Goal: Task Accomplishment & Management: Complete application form

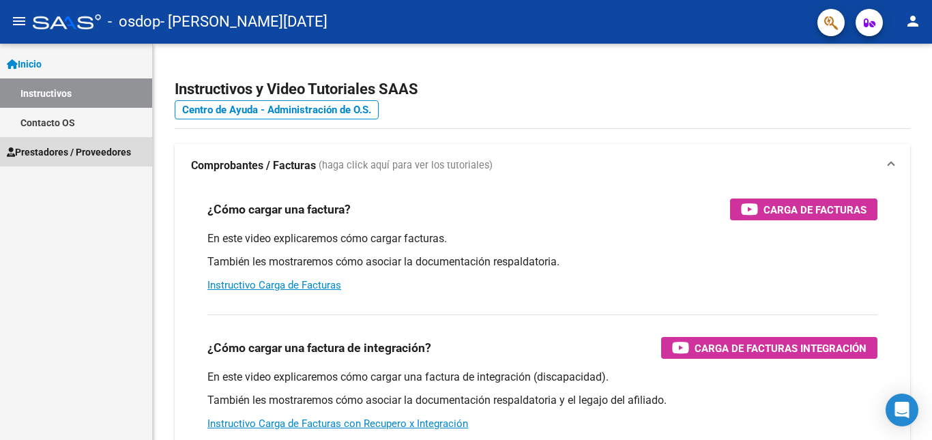
click at [85, 145] on span "Prestadores / Proveedores" at bounding box center [69, 152] width 124 height 15
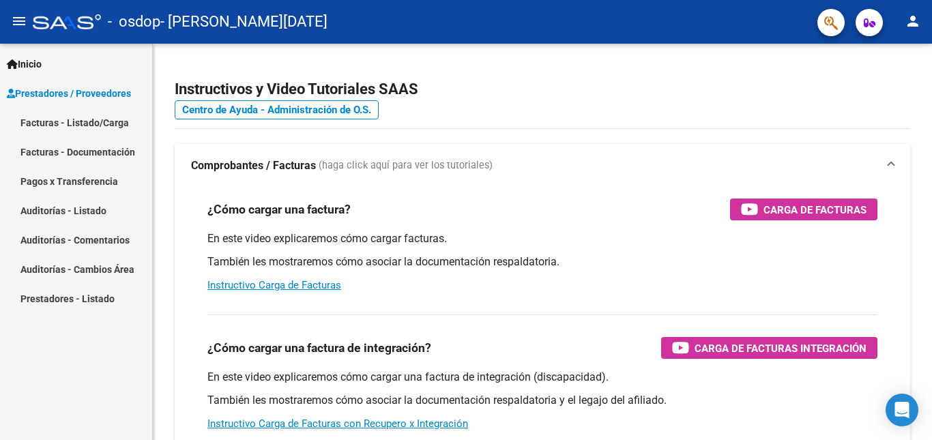
click at [100, 118] on link "Facturas - Listado/Carga" at bounding box center [76, 122] width 152 height 29
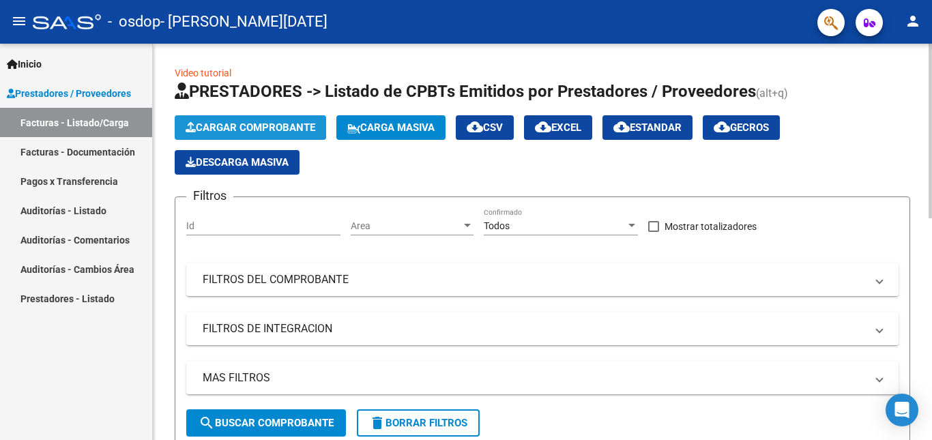
click at [282, 125] on span "Cargar Comprobante" at bounding box center [251, 127] width 130 height 12
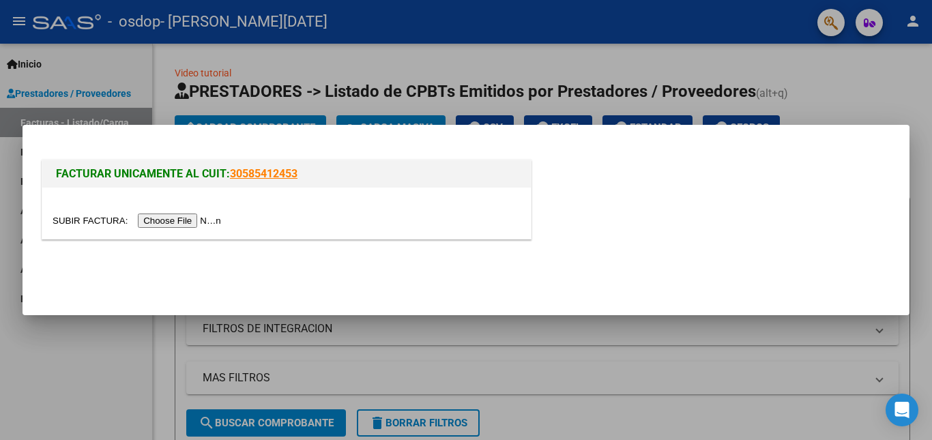
click at [194, 218] on input "file" at bounding box center [139, 221] width 173 height 14
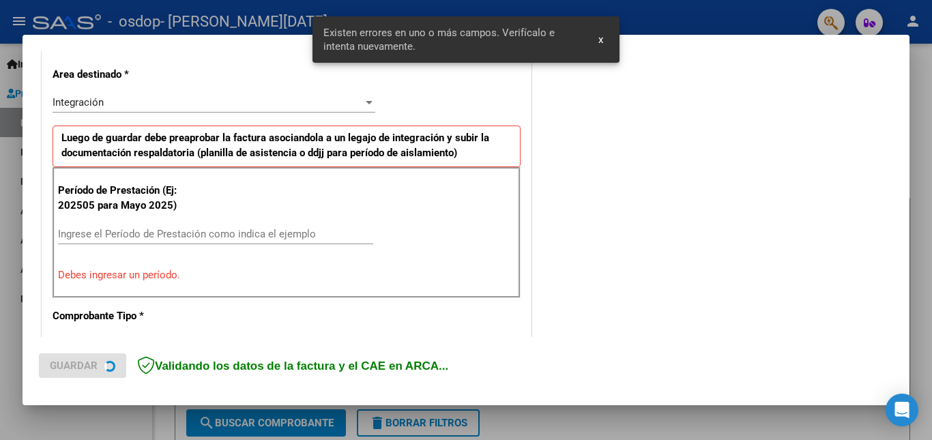
scroll to position [332, 0]
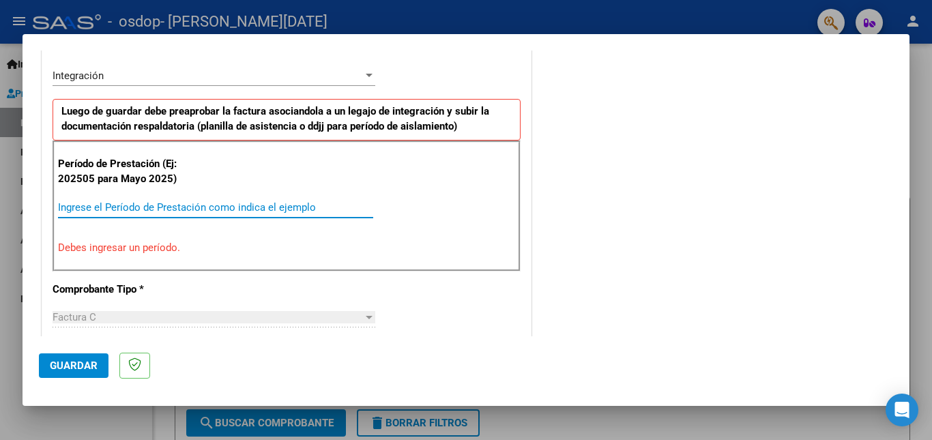
click at [249, 210] on input "Ingrese el Período de Prestación como indica el ejemplo" at bounding box center [215, 207] width 315 height 12
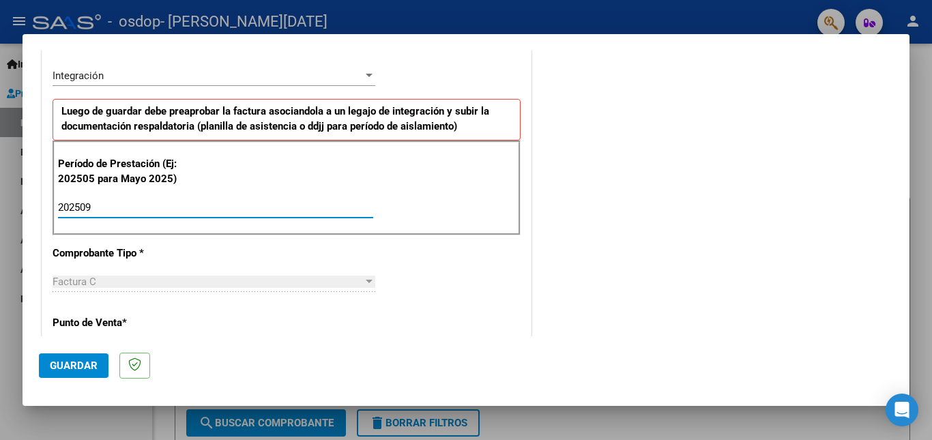
type input "202509"
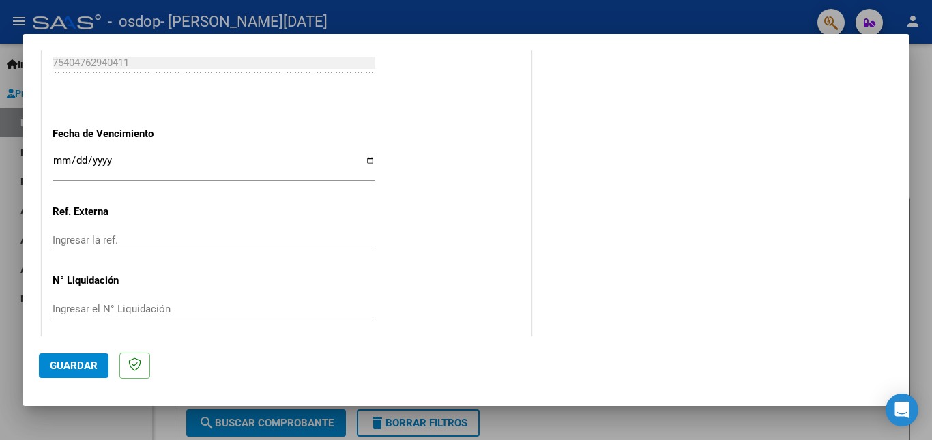
scroll to position [915, 0]
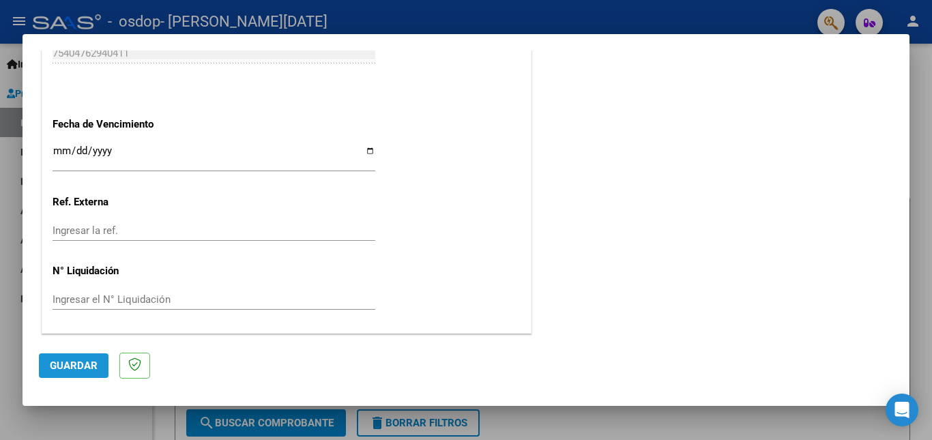
click at [76, 363] on span "Guardar" at bounding box center [74, 365] width 48 height 12
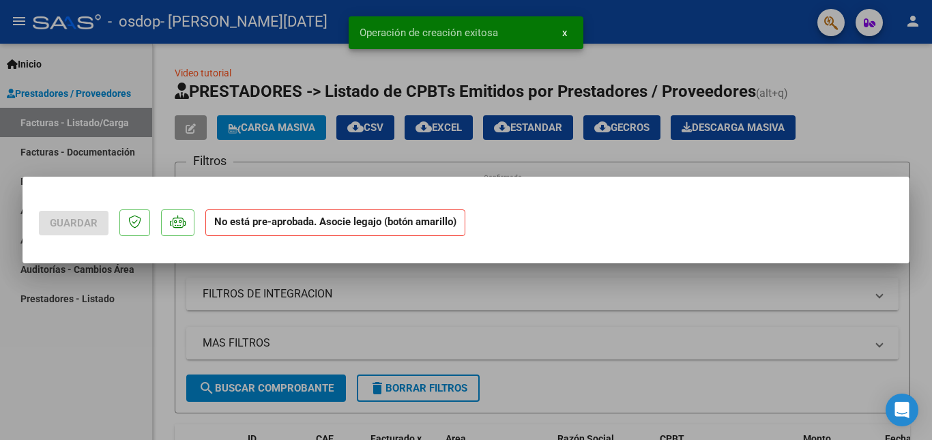
scroll to position [0, 0]
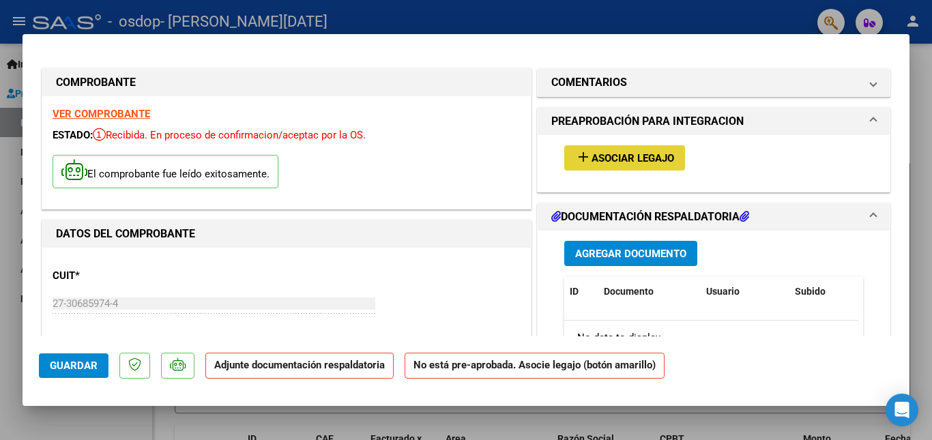
click at [615, 156] on span "Asociar Legajo" at bounding box center [632, 158] width 83 height 12
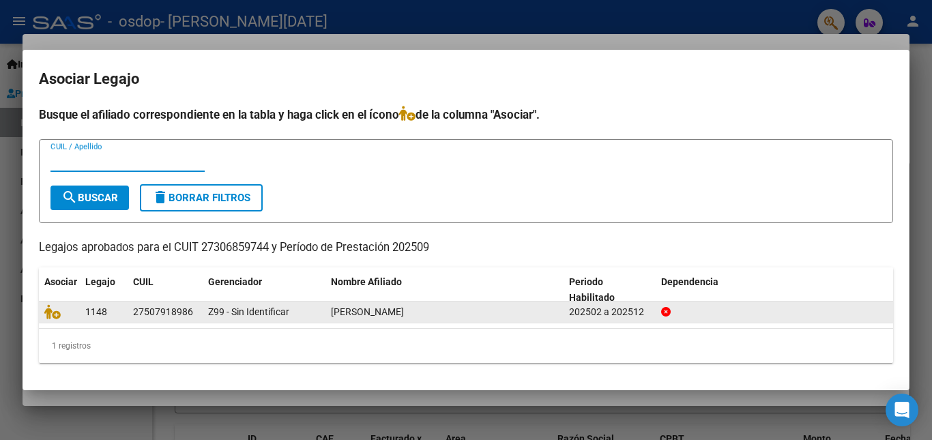
click at [357, 311] on span "[PERSON_NAME]" at bounding box center [367, 311] width 73 height 11
click at [177, 309] on div "27507918986" at bounding box center [163, 312] width 60 height 16
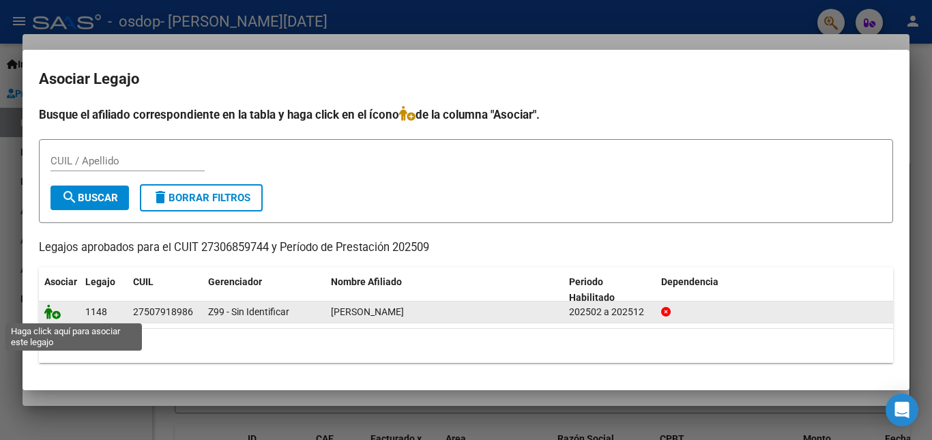
click at [53, 310] on icon at bounding box center [52, 311] width 16 height 15
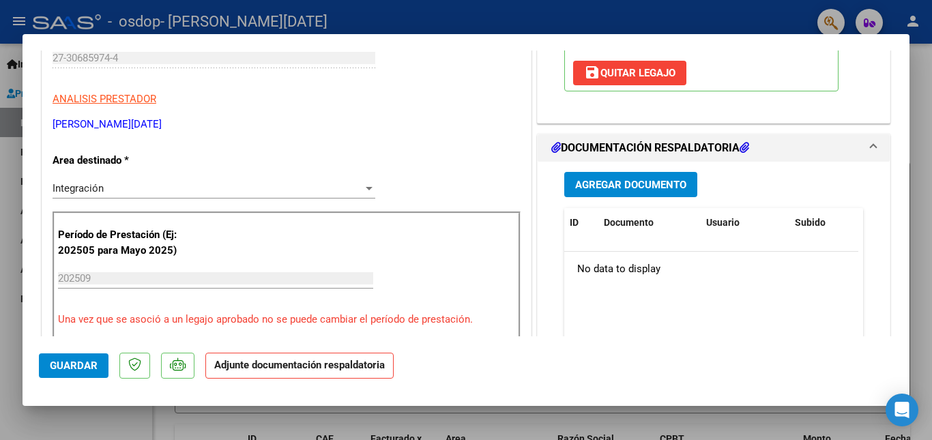
scroll to position [273, 0]
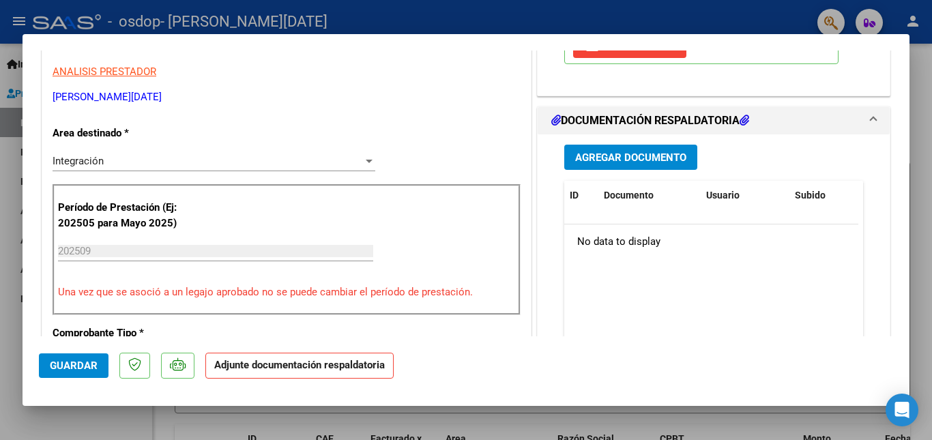
click at [618, 152] on span "Agregar Documento" at bounding box center [630, 157] width 111 height 12
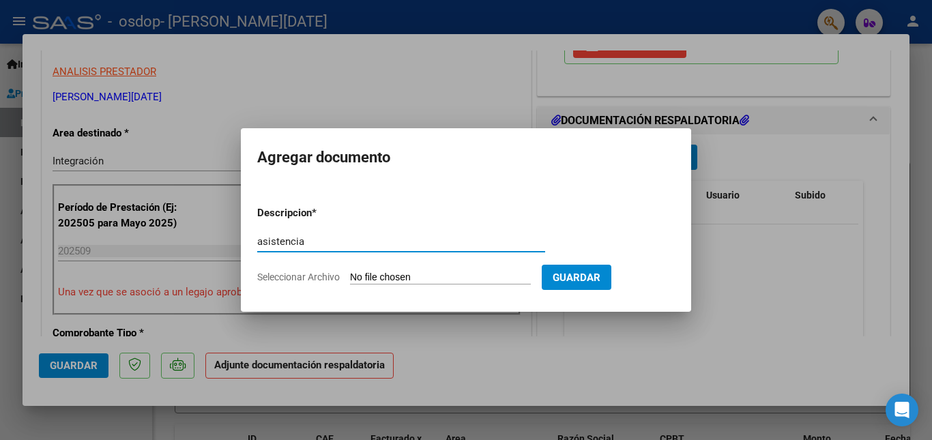
type input "asistencia"
click at [306, 270] on form "Descripcion * asistencia Escriba aquí una descripcion Seleccionar Archivo Guard…" at bounding box center [465, 245] width 417 height 100
click at [362, 276] on input "Seleccionar Archivo" at bounding box center [440, 277] width 181 height 13
type input "C:\fakepath\[PERSON_NAME] septiembre asistencia kinesiologia.pdf"
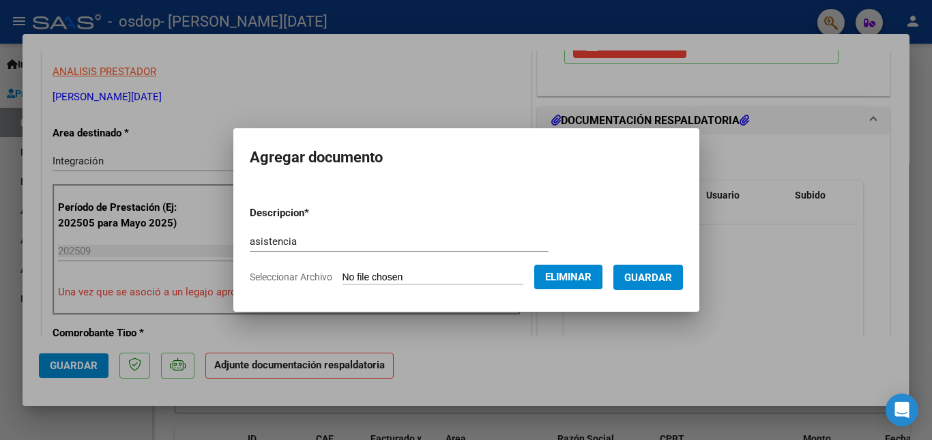
click at [654, 276] on span "Guardar" at bounding box center [648, 277] width 48 height 12
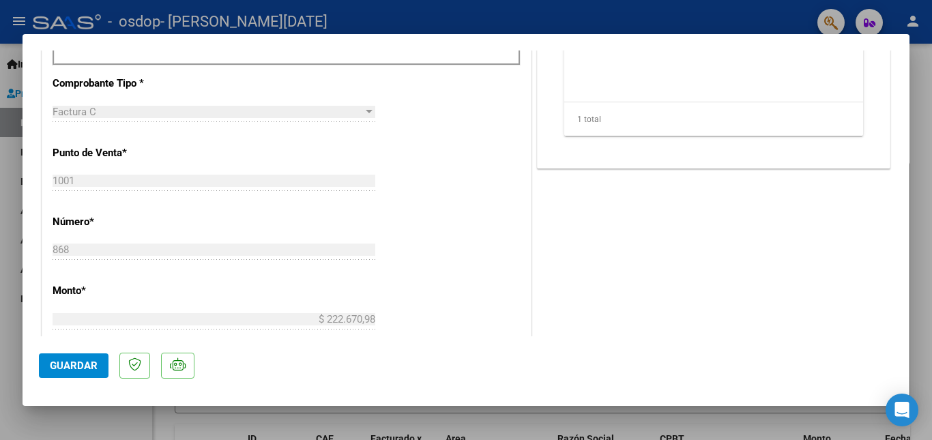
scroll to position [935, 0]
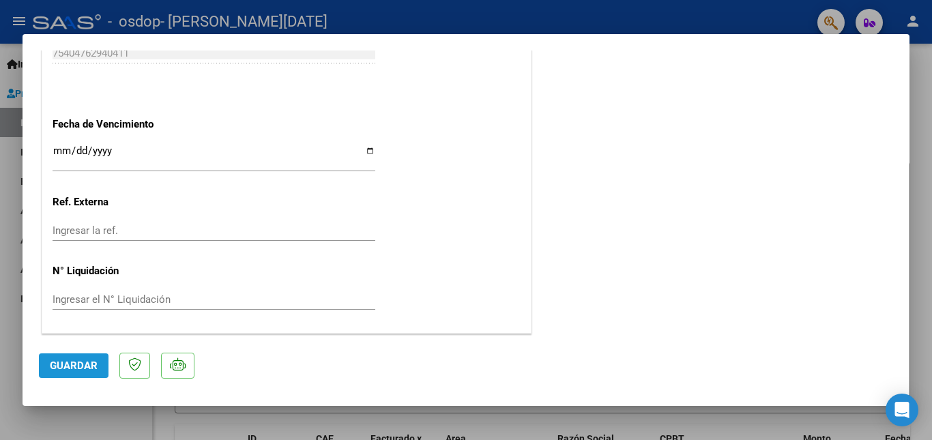
click at [79, 365] on span "Guardar" at bounding box center [74, 365] width 48 height 12
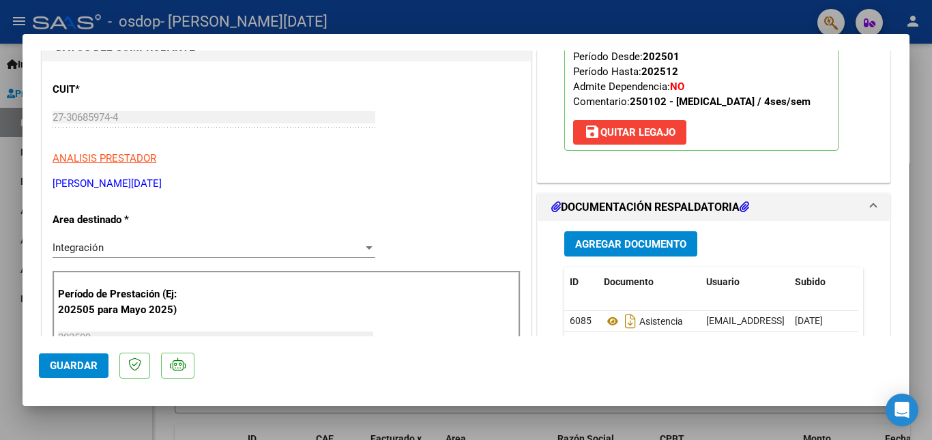
scroll to position [0, 0]
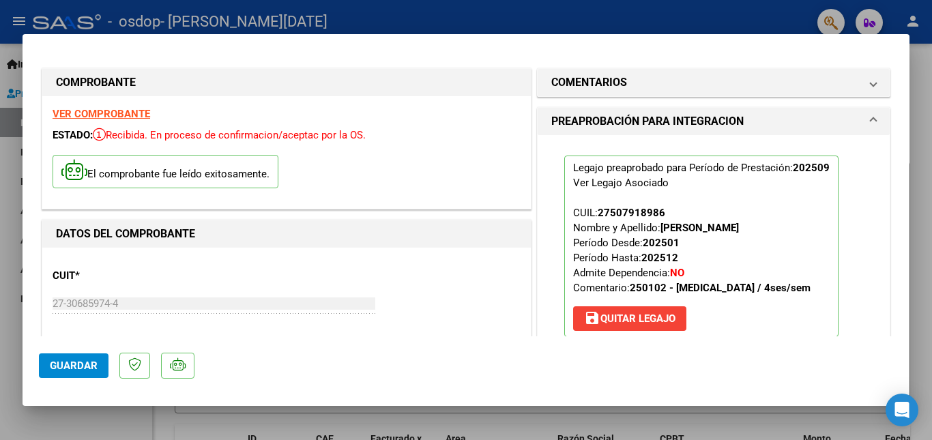
click at [12, 331] on div at bounding box center [466, 220] width 932 height 440
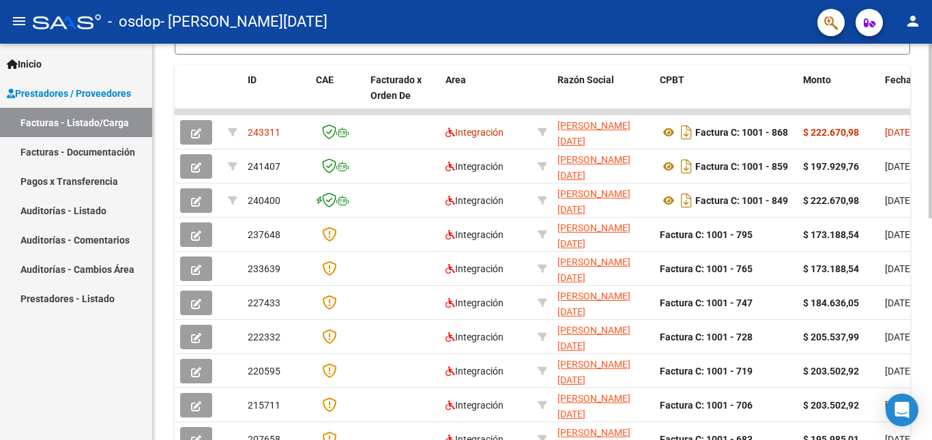
scroll to position [407, 0]
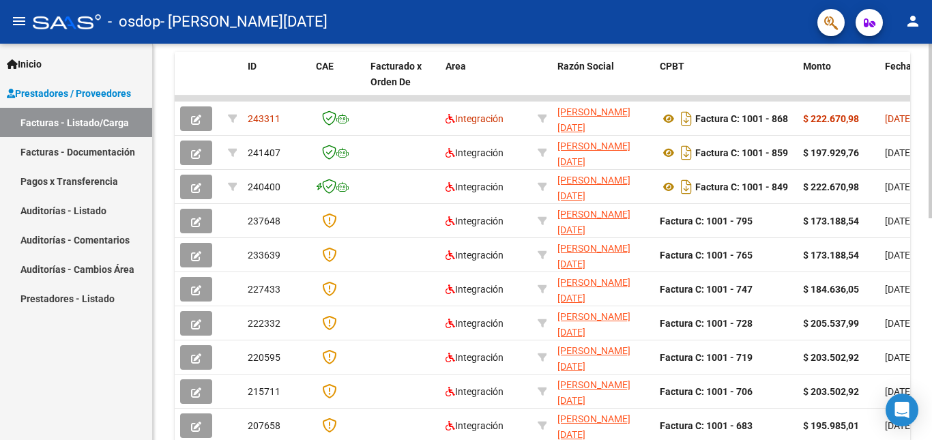
click at [931, 302] on div at bounding box center [929, 314] width 3 height 175
